Goal: Find specific page/section: Find specific page/section

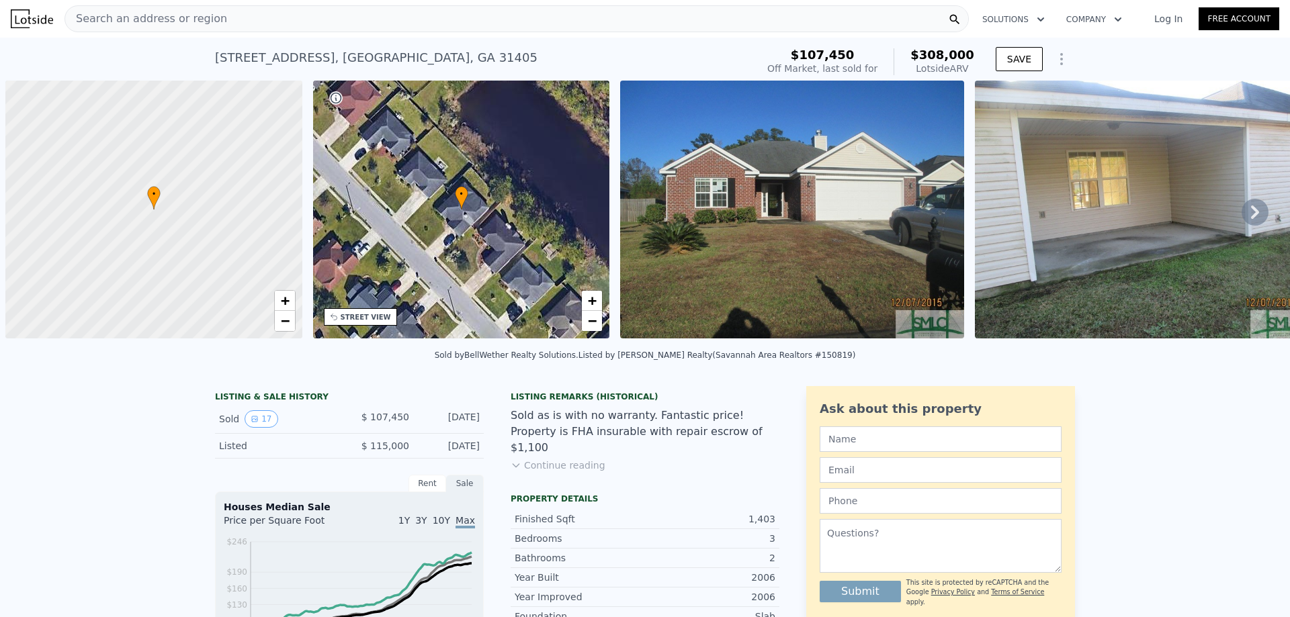
scroll to position [0, 5]
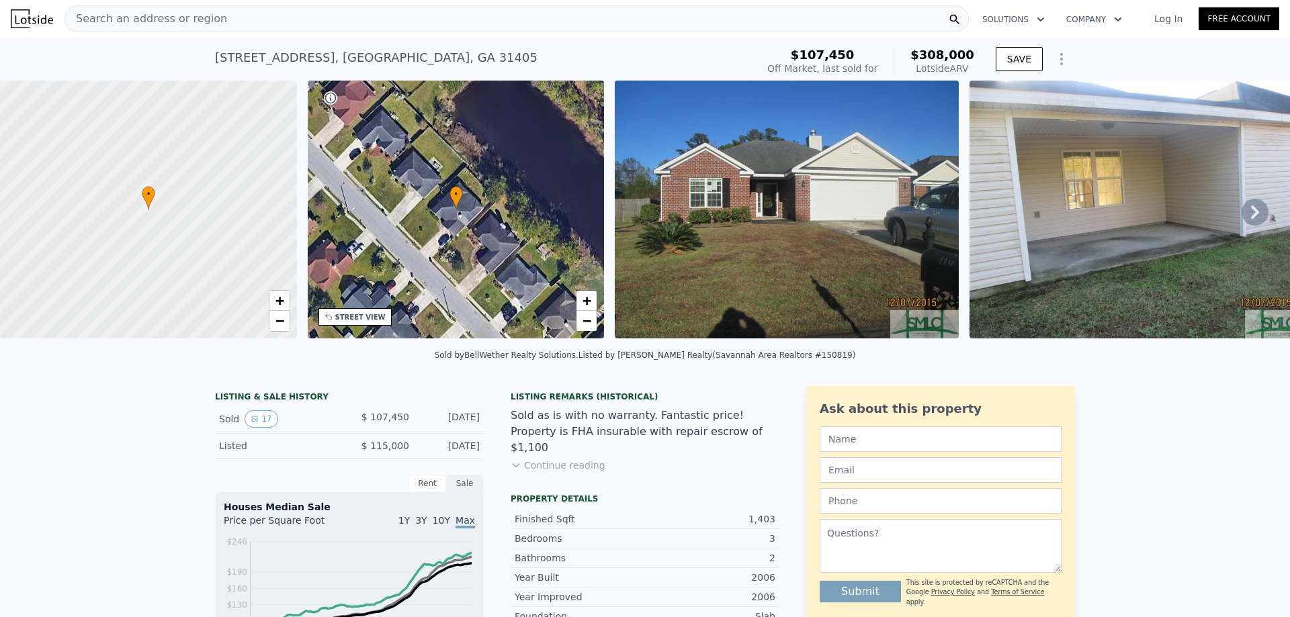
click at [255, 23] on div "Search an address or region" at bounding box center [517, 18] width 904 height 27
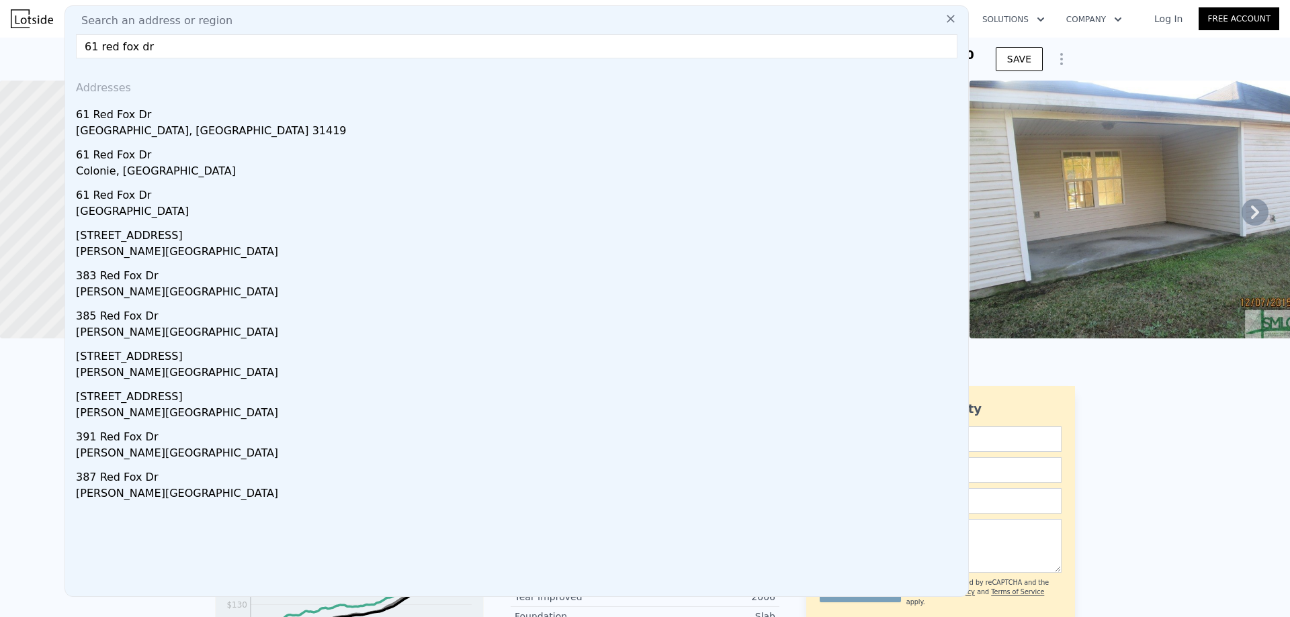
type input "61 red fox dr"
click at [202, 117] on div "61 Red Fox Dr" at bounding box center [519, 112] width 887 height 22
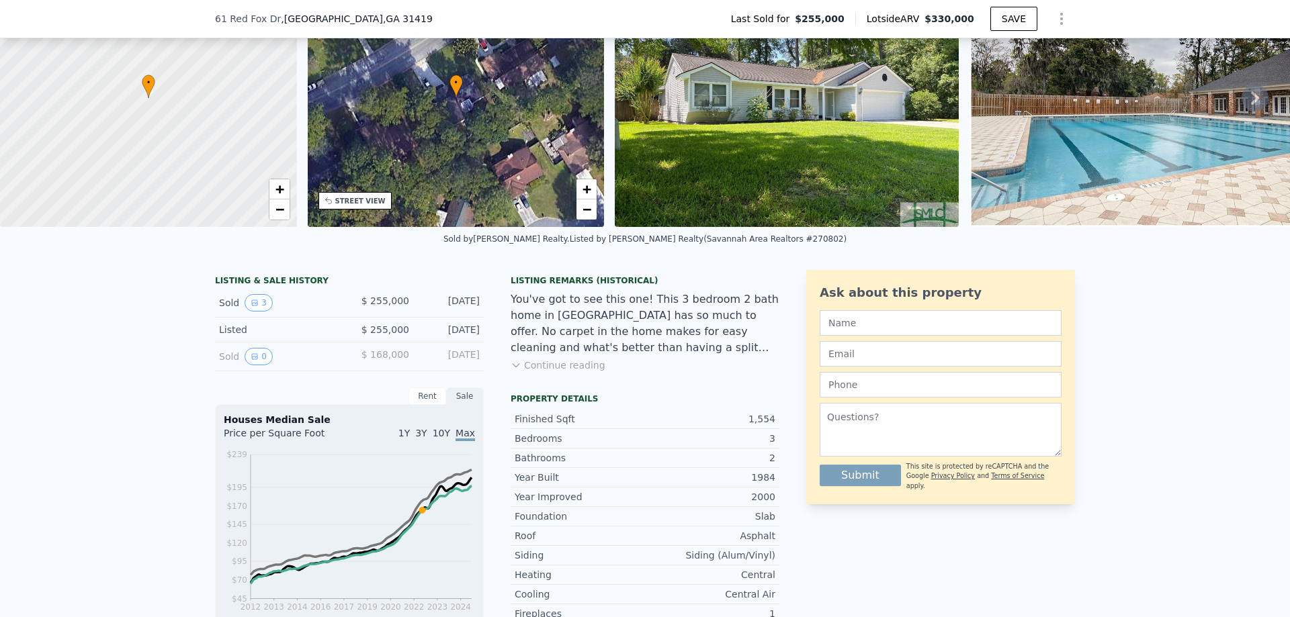
scroll to position [264, 0]
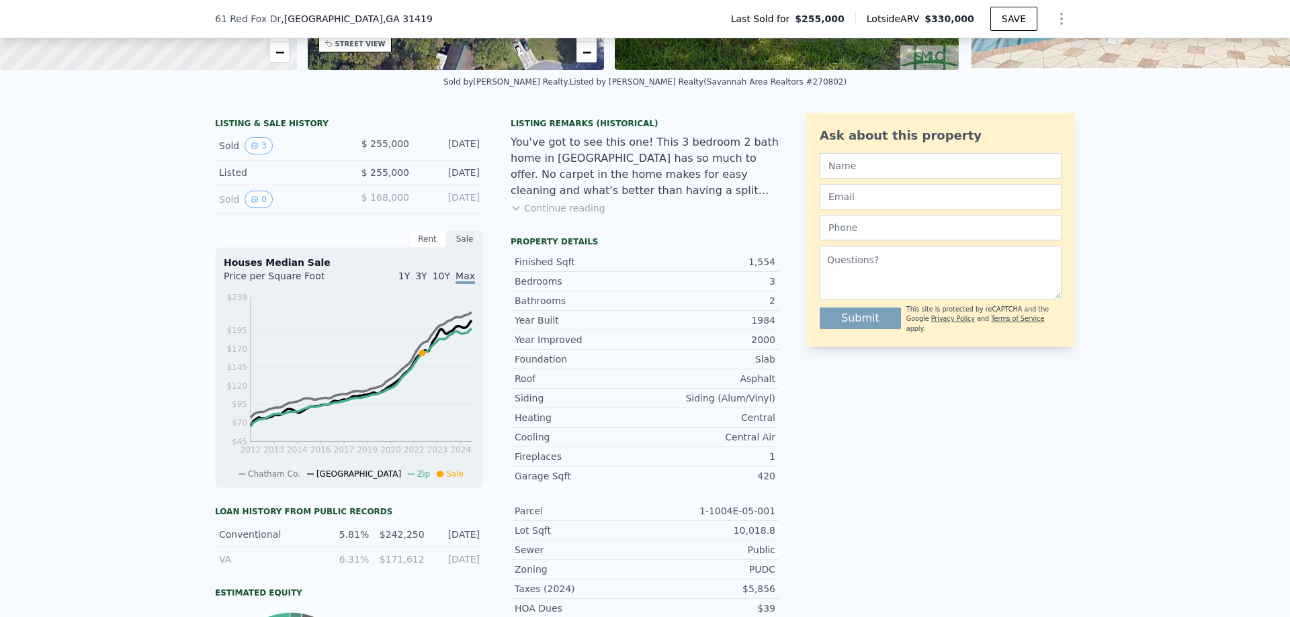
click at [554, 215] on button "Continue reading" at bounding box center [558, 208] width 95 height 13
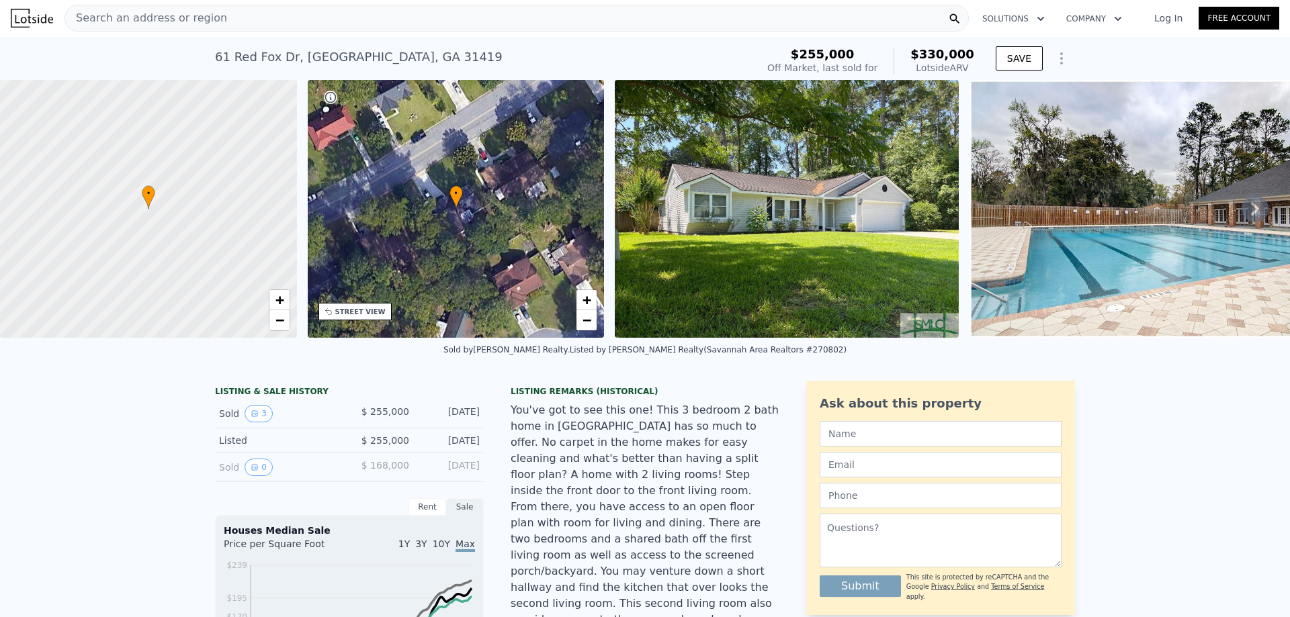
scroll to position [0, 0]
click at [234, 23] on div "Search an address or region" at bounding box center [517, 18] width 904 height 27
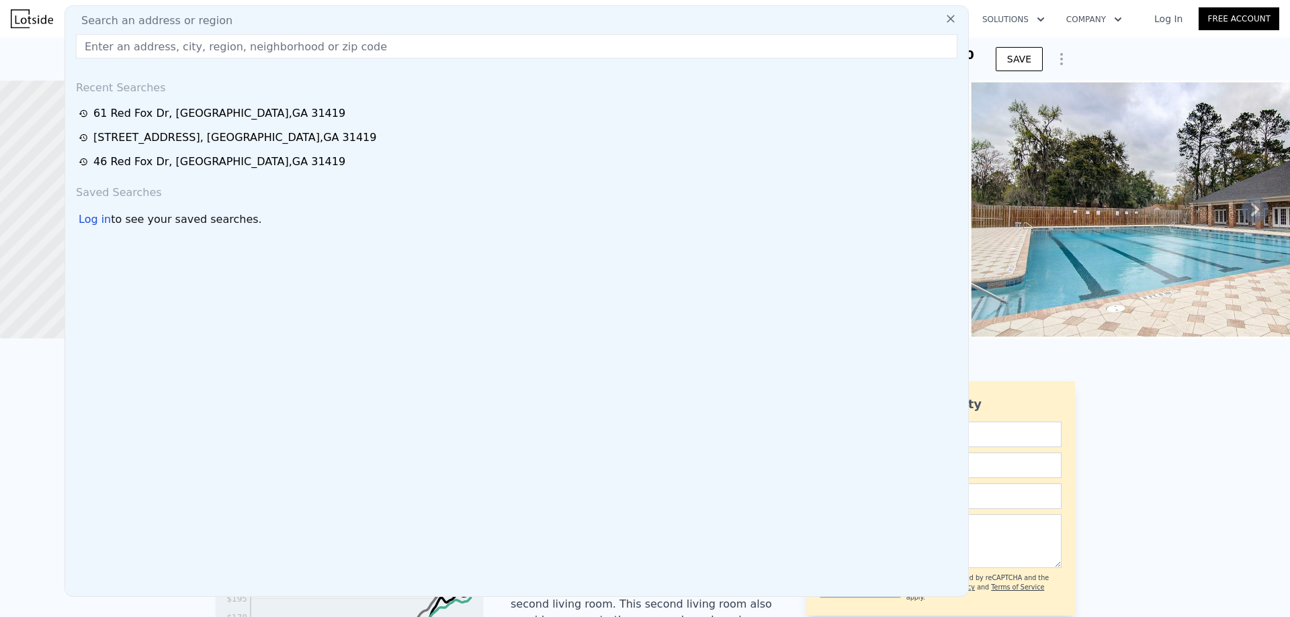
click at [225, 17] on div "Search an address or region" at bounding box center [517, 21] width 892 height 16
click at [281, 48] on input "text" at bounding box center [517, 46] width 882 height 24
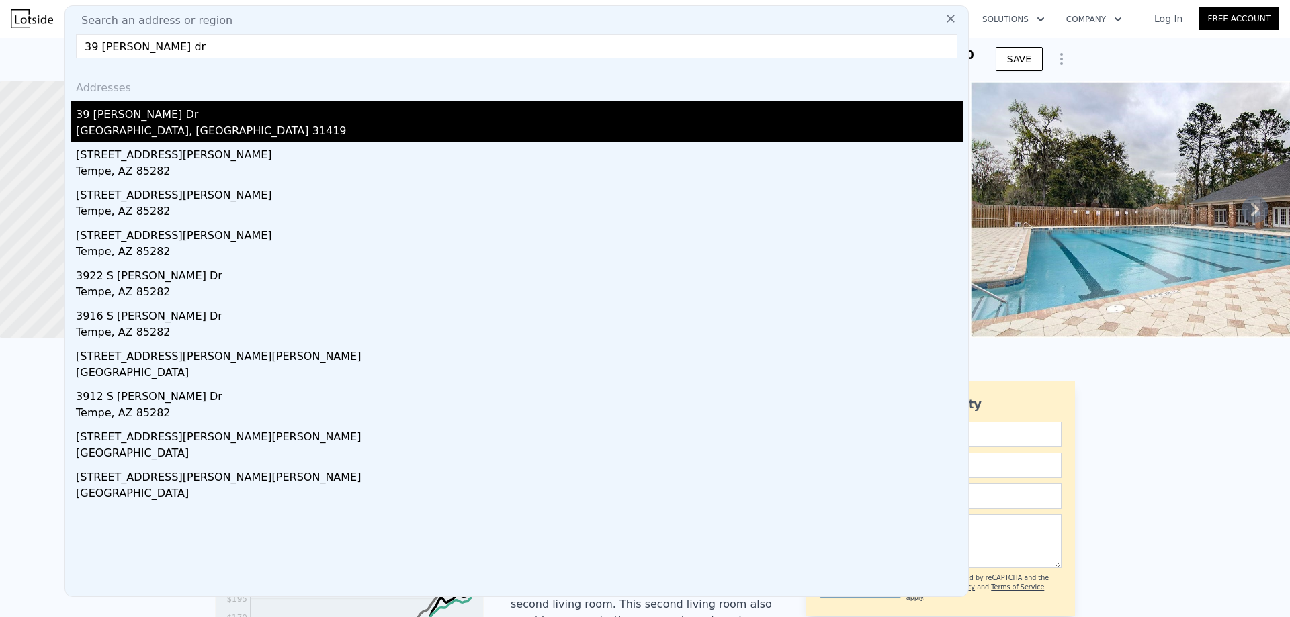
type input "39 [PERSON_NAME] dr"
click at [175, 125] on div "[GEOGRAPHIC_DATA], [GEOGRAPHIC_DATA] 31419" at bounding box center [519, 132] width 887 height 19
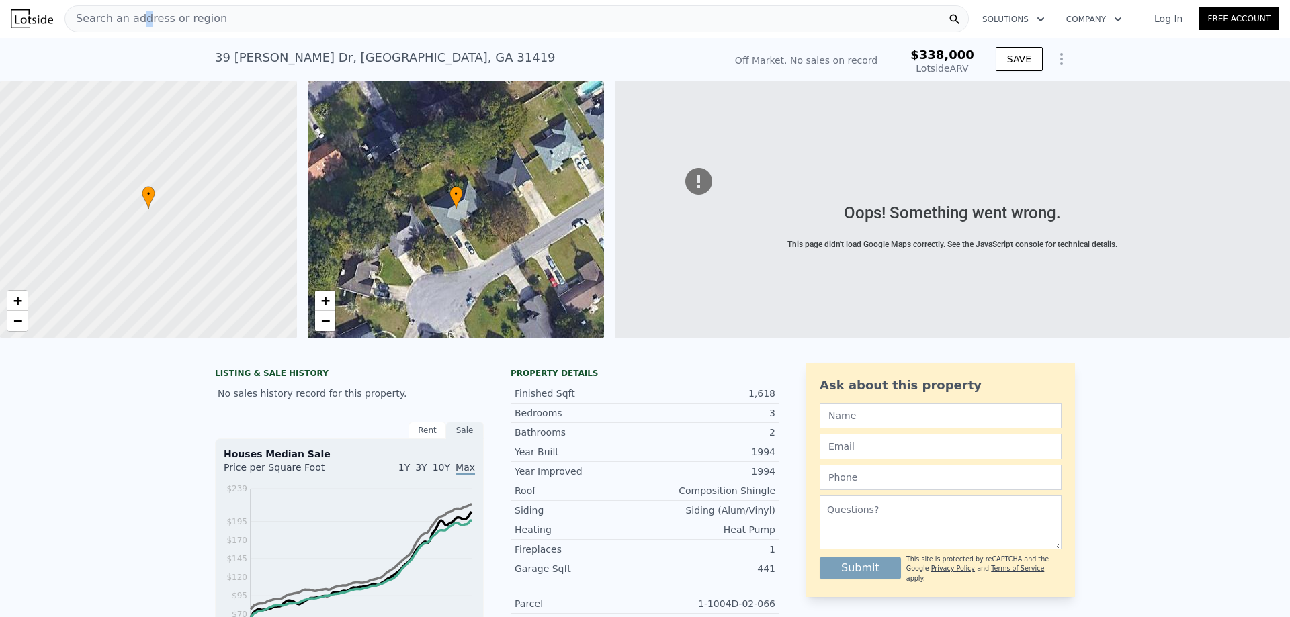
click at [140, 19] on span "Search an address or region" at bounding box center [146, 19] width 162 height 16
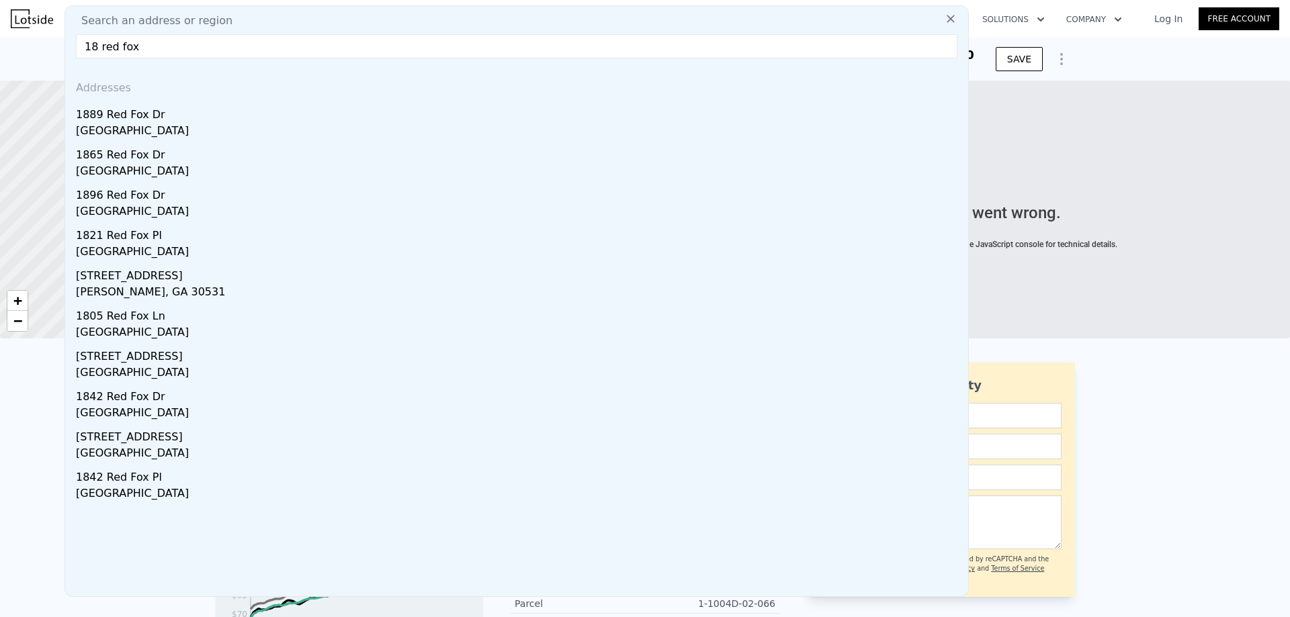
checkbox input "false"
checkbox input "true"
type input "$ 341,000"
type input "$ 30,000"
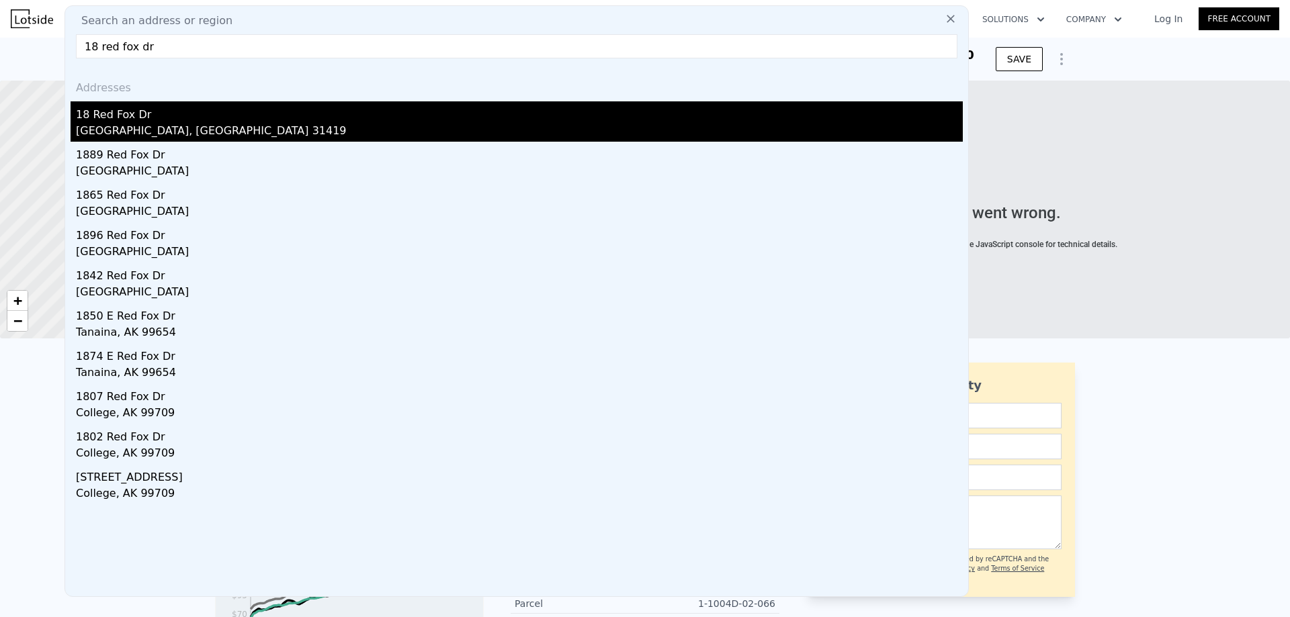
type input "18 red fox dr"
click at [138, 118] on div "18 Red Fox Dr" at bounding box center [519, 112] width 887 height 22
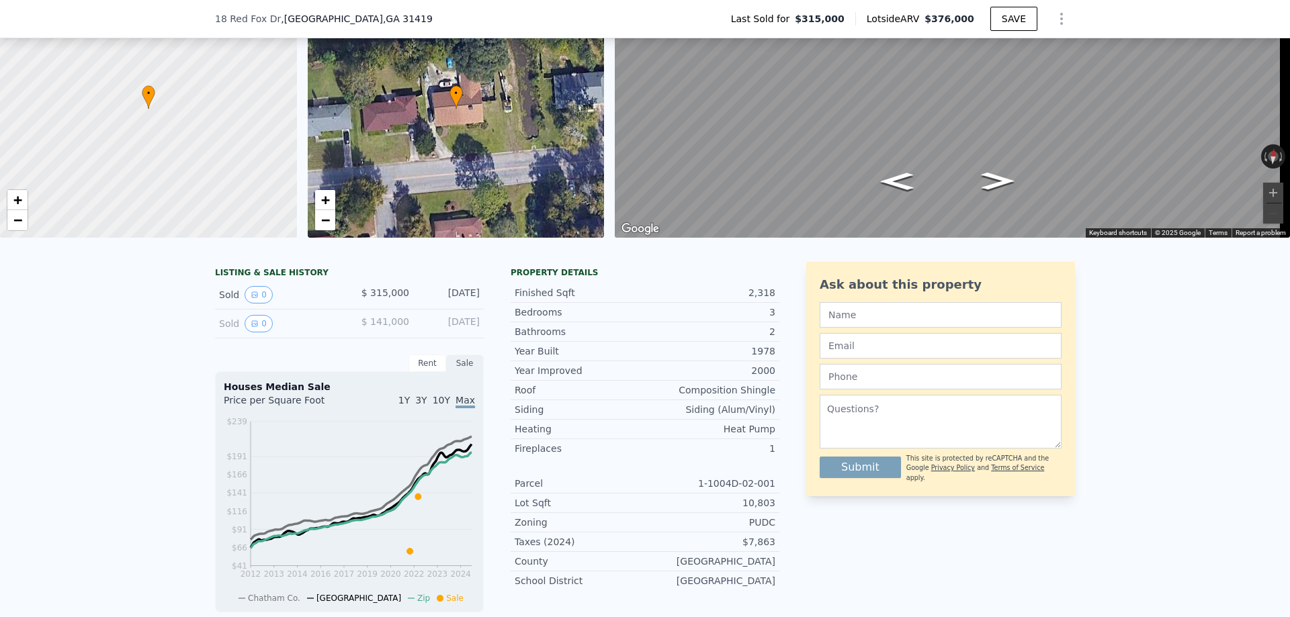
scroll to position [197, 0]
